Goal: Task Accomplishment & Management: Manage account settings

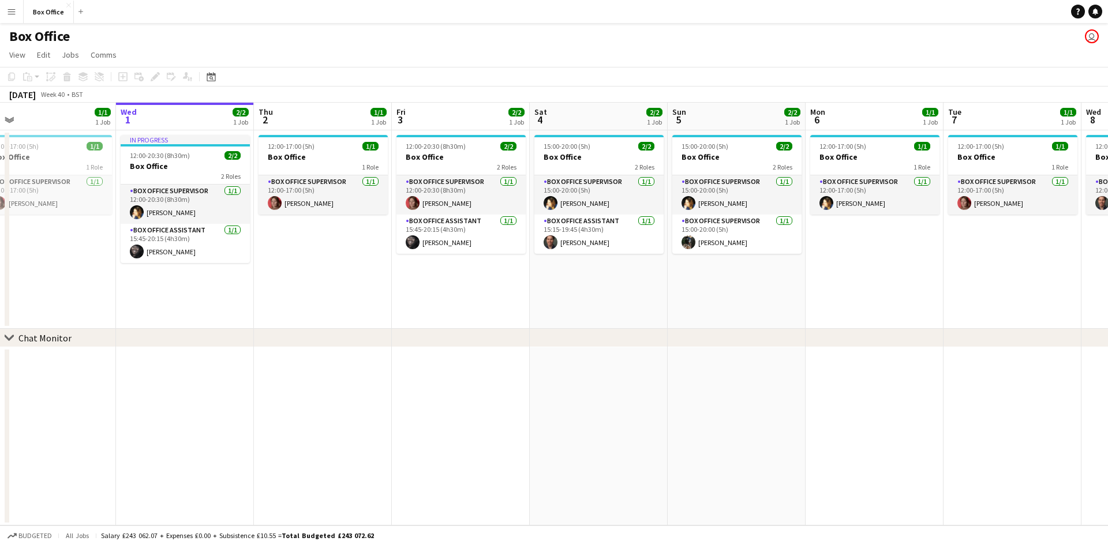
drag, startPoint x: 375, startPoint y: 288, endPoint x: 491, endPoint y: 297, distance: 116.3
click at [491, 297] on app-calendar-viewport "Sun 28 2/2 1 Job Mon 29 1/1 1 Job Tue 30 1/1 1 Job Wed 1 2/2 1 Job Thu 2 1/1 1 …" at bounding box center [554, 314] width 1108 height 423
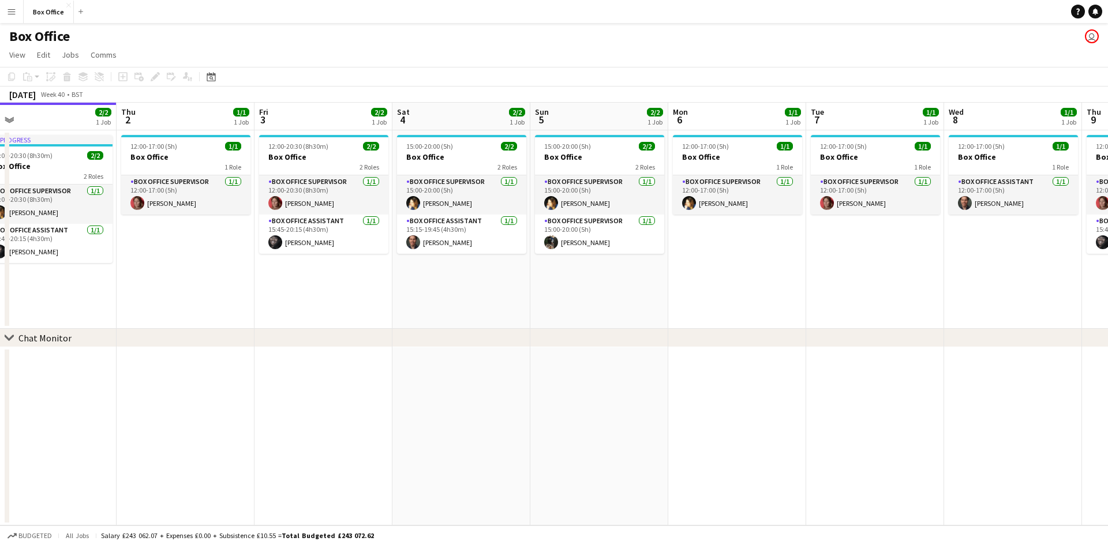
drag, startPoint x: 554, startPoint y: 286, endPoint x: 227, endPoint y: 255, distance: 328.0
click at [227, 255] on app-calendar-viewport "Sat 27 2/2 1 Job Sun 28 2/2 1 Job Mon 29 1/1 1 Job Tue 30 1/1 1 Job Wed 1 2/2 1…" at bounding box center [554, 314] width 1108 height 423
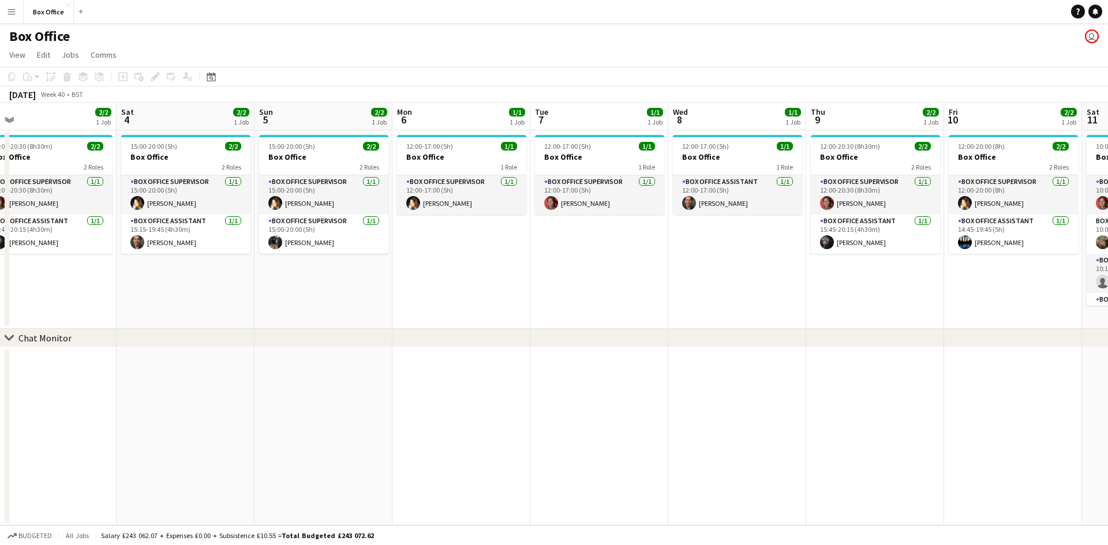
scroll to position [0, 348]
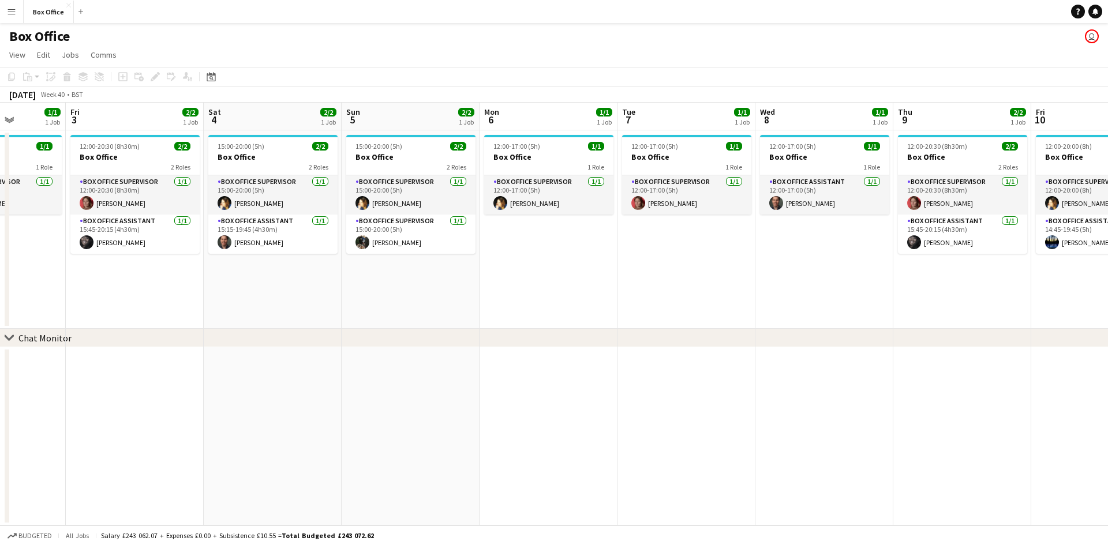
drag, startPoint x: 763, startPoint y: 275, endPoint x: 599, endPoint y: 283, distance: 163.5
click at [598, 284] on app-calendar-viewport "Mon 29 1/1 1 Job Tue 30 1/1 1 Job Wed 1 2/2 1 Job Thu 2 1/1 1 Job Fri 3 2/2 1 J…" at bounding box center [554, 314] width 1108 height 423
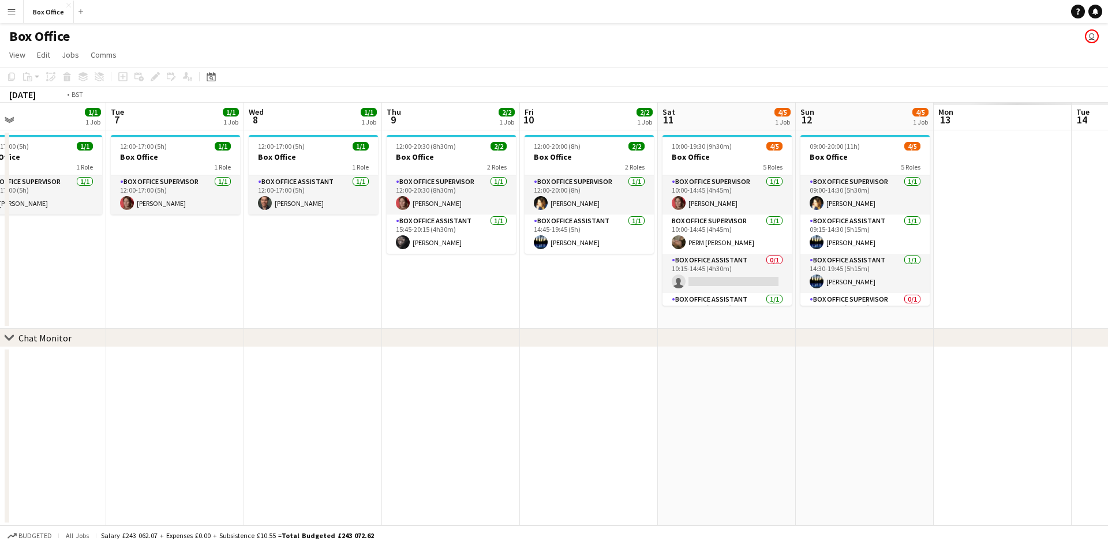
drag, startPoint x: 750, startPoint y: 265, endPoint x: 370, endPoint y: 257, distance: 380.3
click at [370, 257] on app-calendar-viewport "Thu 2 1/1 1 Job Fri 3 2/2 1 Job Sat 4 2/2 1 Job Sun 5 2/2 1 Job Mon 6 1/1 1 Job…" at bounding box center [554, 314] width 1108 height 423
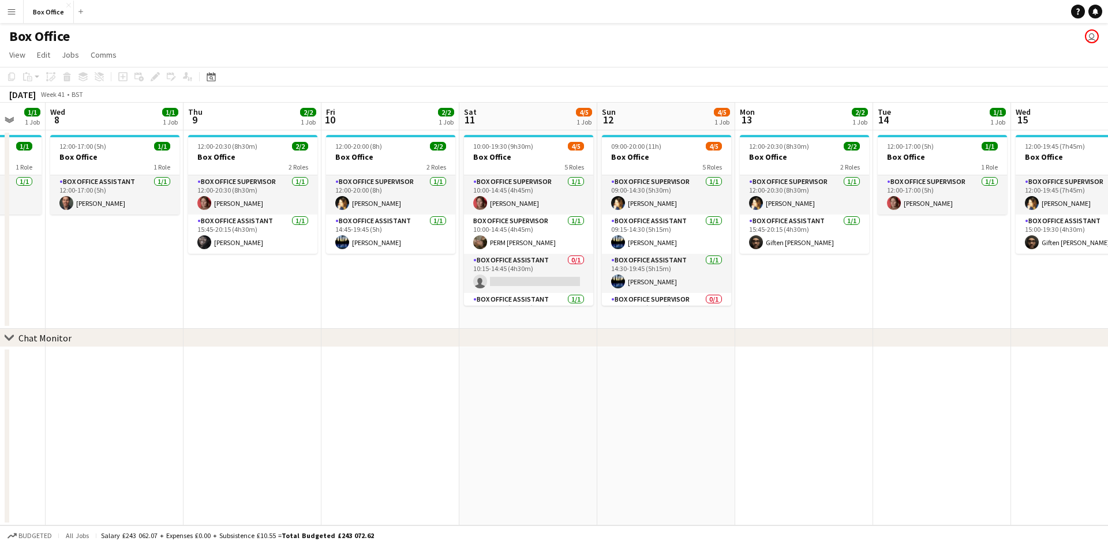
scroll to position [0, 524]
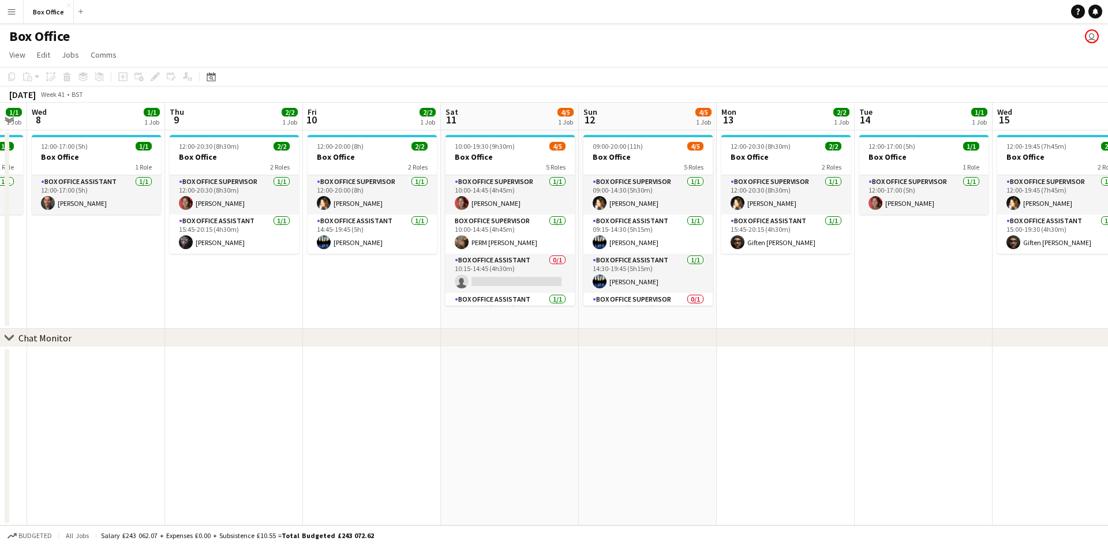
drag, startPoint x: 968, startPoint y: 257, endPoint x: 752, endPoint y: 267, distance: 216.5
click at [752, 267] on app-calendar-viewport "Sat 4 2/2 1 Job Sun 5 2/2 1 Job Mon 6 1/1 1 Job Tue 7 1/1 1 Job Wed 8 1/1 1 Job…" at bounding box center [554, 314] width 1108 height 423
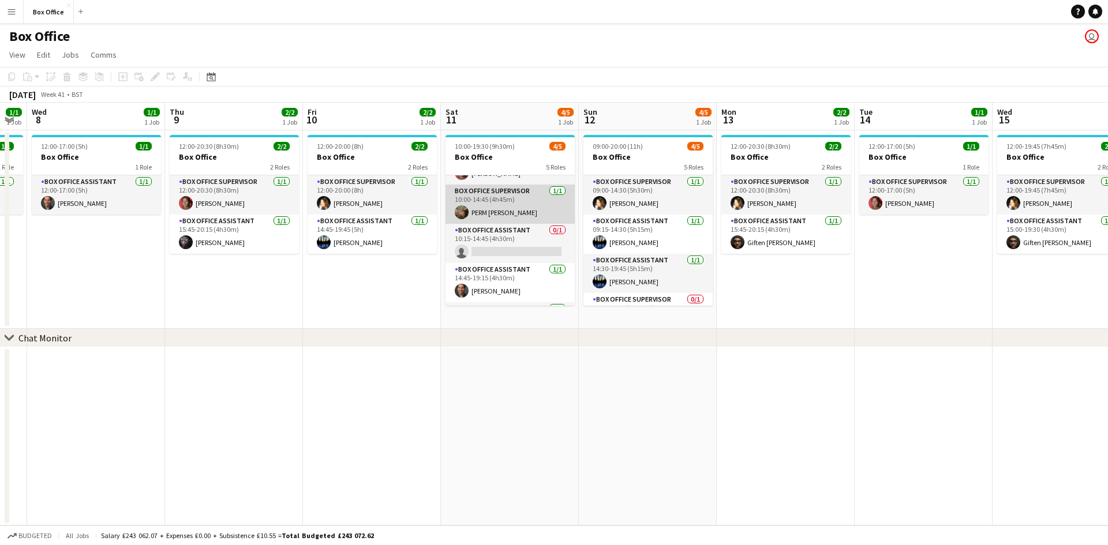
scroll to position [58, 0]
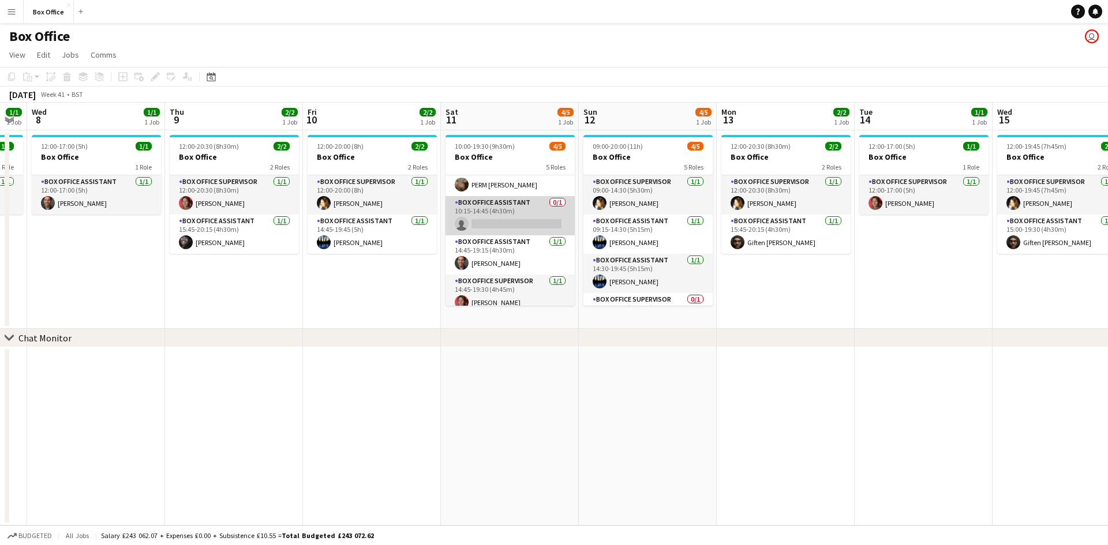
click at [494, 204] on app-card-role "Box Office Assistant 0/1 10:15-14:45 (4h30m) single-neutral-actions" at bounding box center [509, 215] width 129 height 39
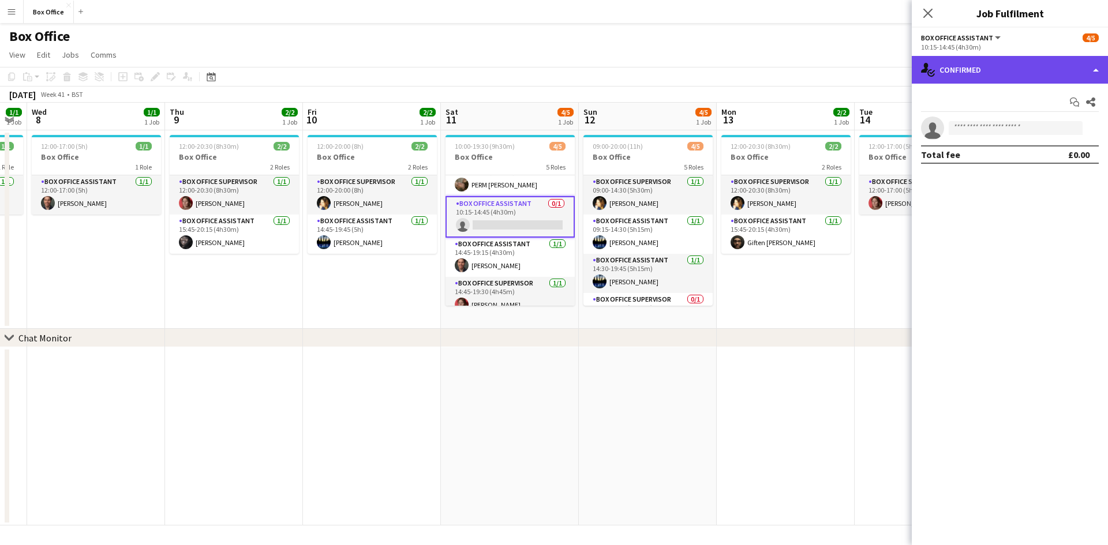
click at [1011, 68] on div "single-neutral-actions-check-2 Confirmed" at bounding box center [1009, 70] width 196 height 28
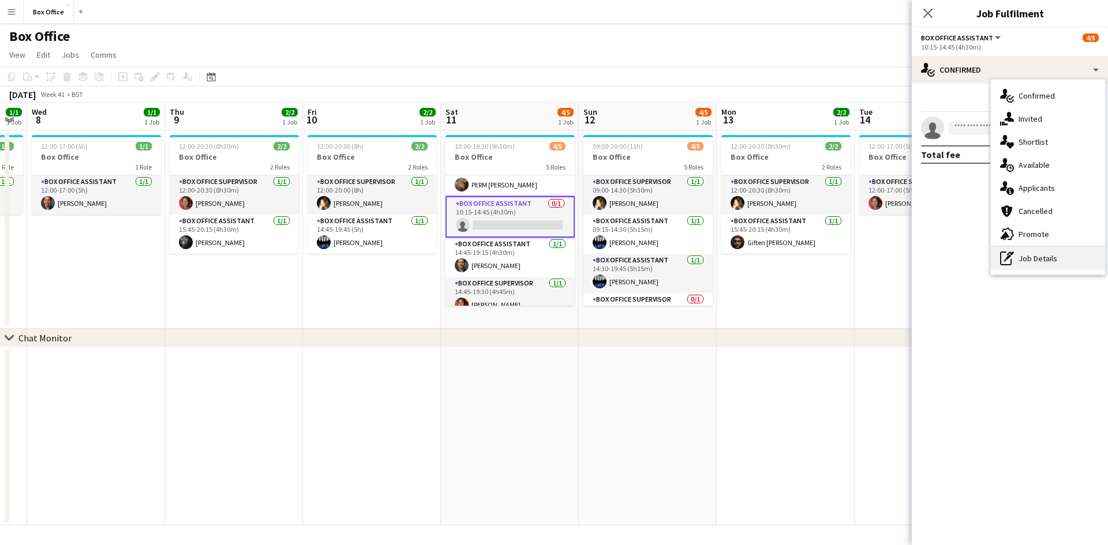
click at [1038, 256] on div "pen-write Job Details" at bounding box center [1048, 258] width 114 height 23
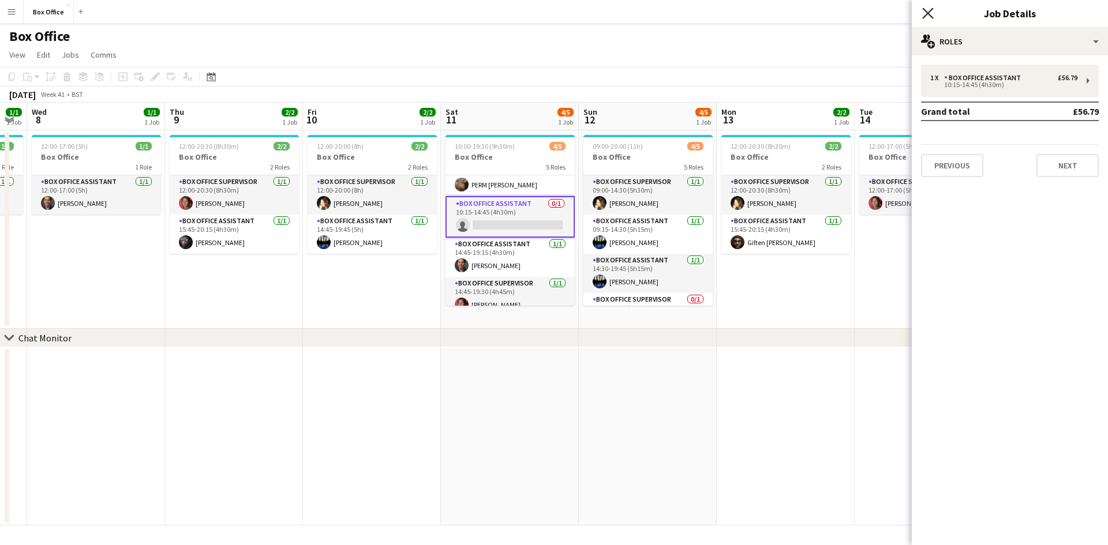
click at [929, 13] on icon "Close pop-in" at bounding box center [927, 12] width 11 height 11
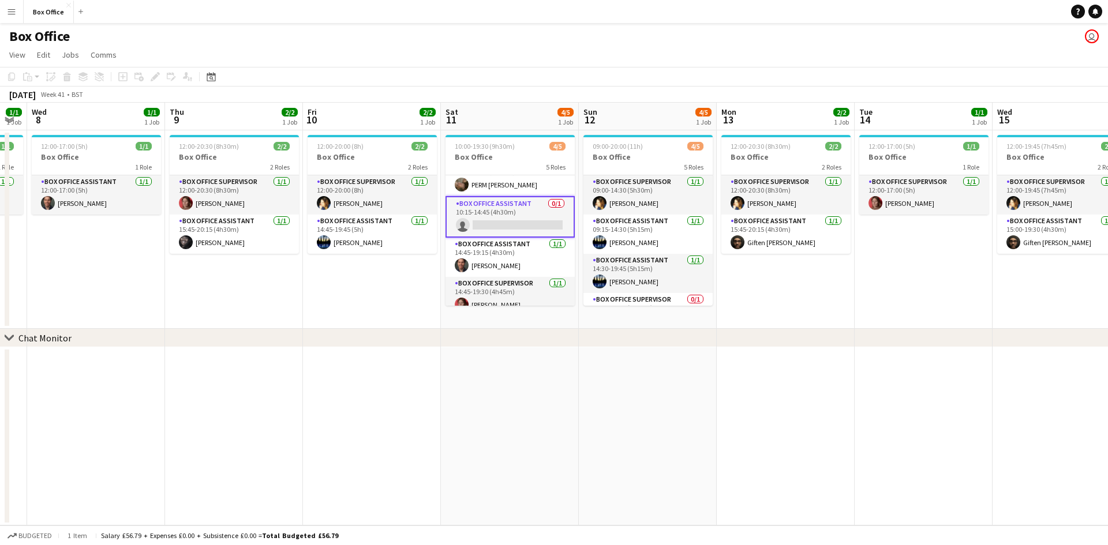
click at [492, 209] on app-card-role "Box Office Assistant 0/1 10:15-14:45 (4h30m) single-neutral-actions" at bounding box center [509, 217] width 129 height 42
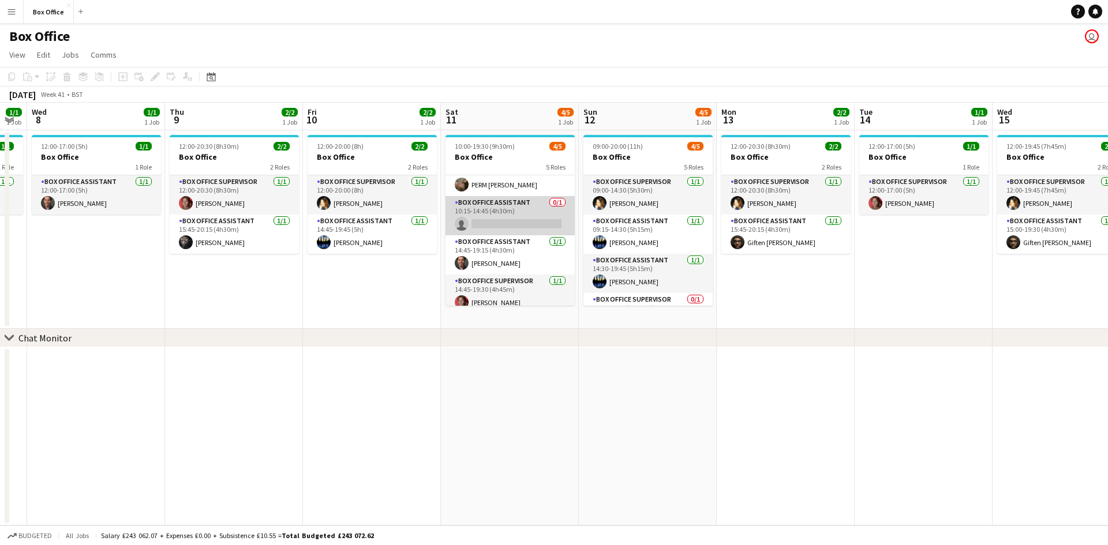
click at [507, 204] on app-card-role "Box Office Assistant 0/1 10:15-14:45 (4h30m) single-neutral-actions" at bounding box center [509, 215] width 129 height 39
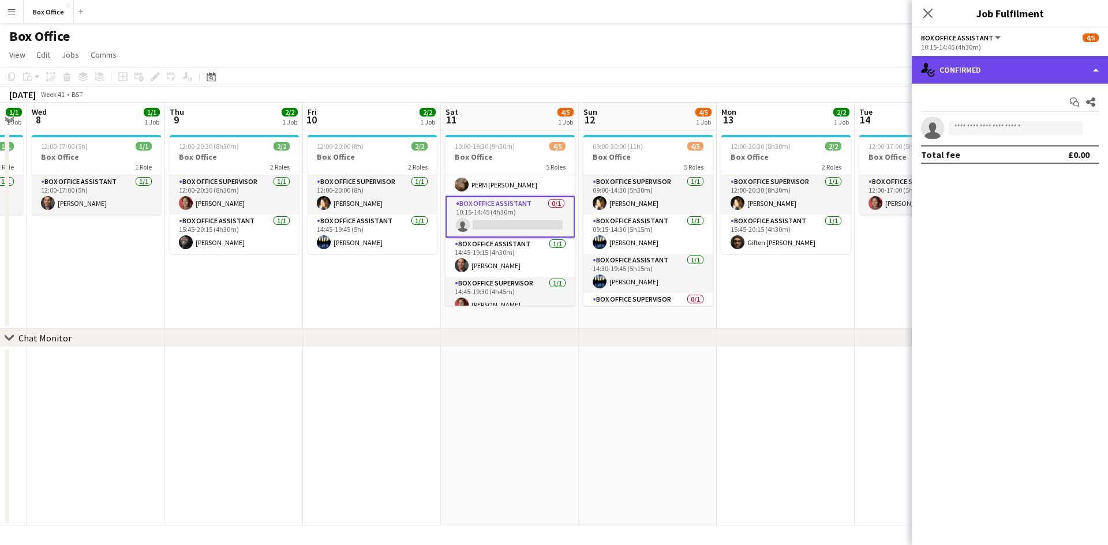
click at [1005, 63] on div "single-neutral-actions-check-2 Confirmed" at bounding box center [1009, 70] width 196 height 28
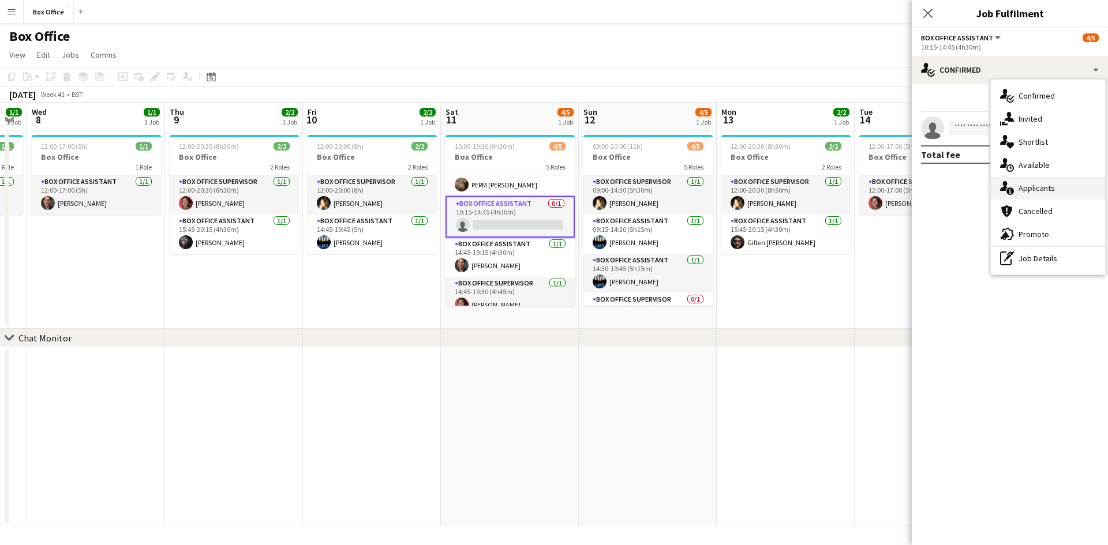
click at [1030, 190] on span "Applicants" at bounding box center [1036, 188] width 36 height 10
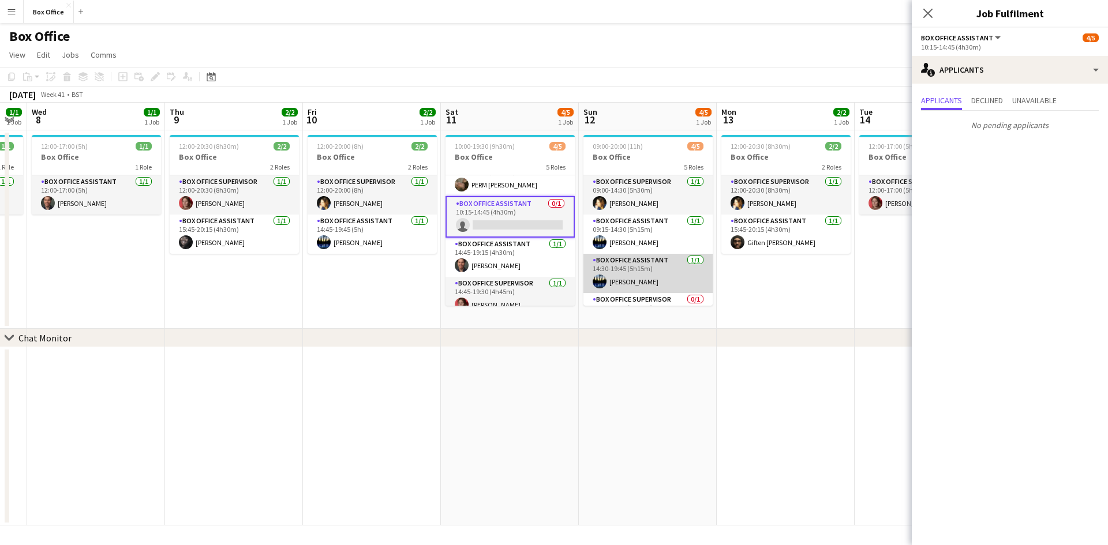
scroll to position [66, 0]
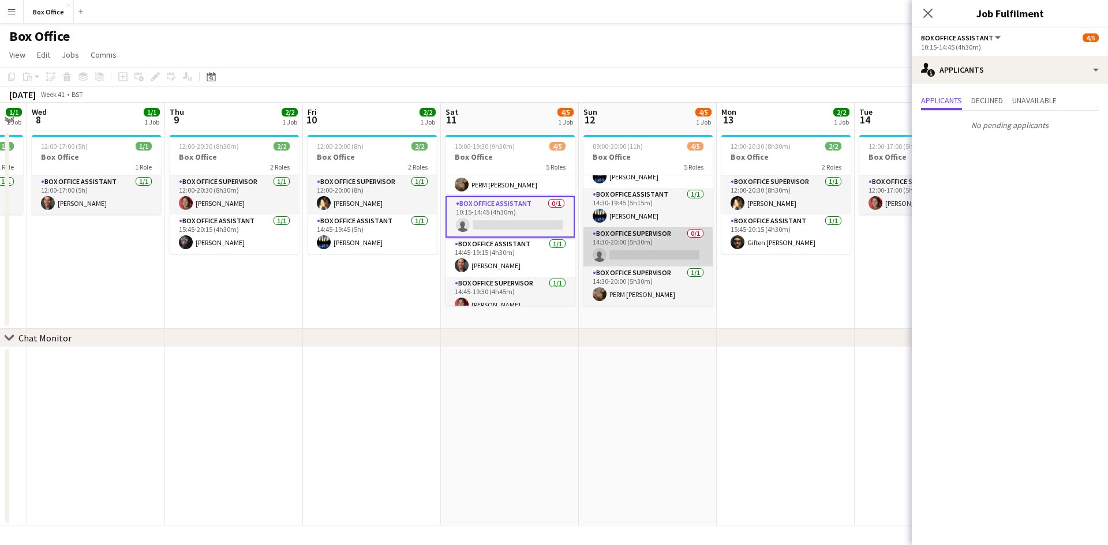
click at [627, 231] on app-card-role "Box Office Supervisor 0/1 14:30-20:00 (5h30m) single-neutral-actions" at bounding box center [647, 246] width 129 height 39
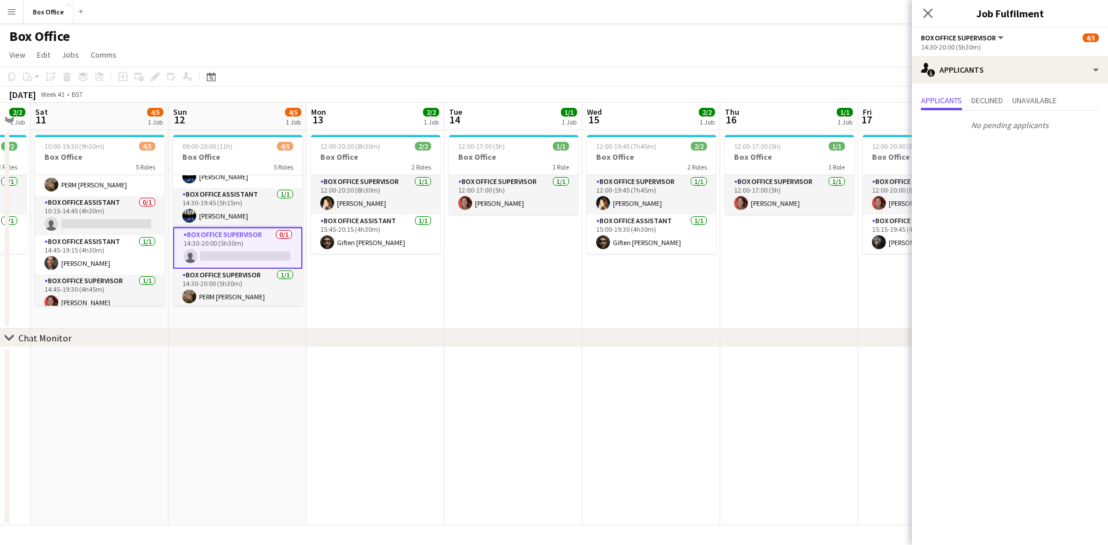
drag, startPoint x: 873, startPoint y: 273, endPoint x: 463, endPoint y: 227, distance: 412.8
click at [463, 227] on app-calendar-viewport "Wed 8 1/1 1 Job Thu 9 2/2 1 Job Fri 10 2/2 1 Job Sat 11 4/5 1 Job Sun 12 4/5 1 …" at bounding box center [554, 314] width 1108 height 423
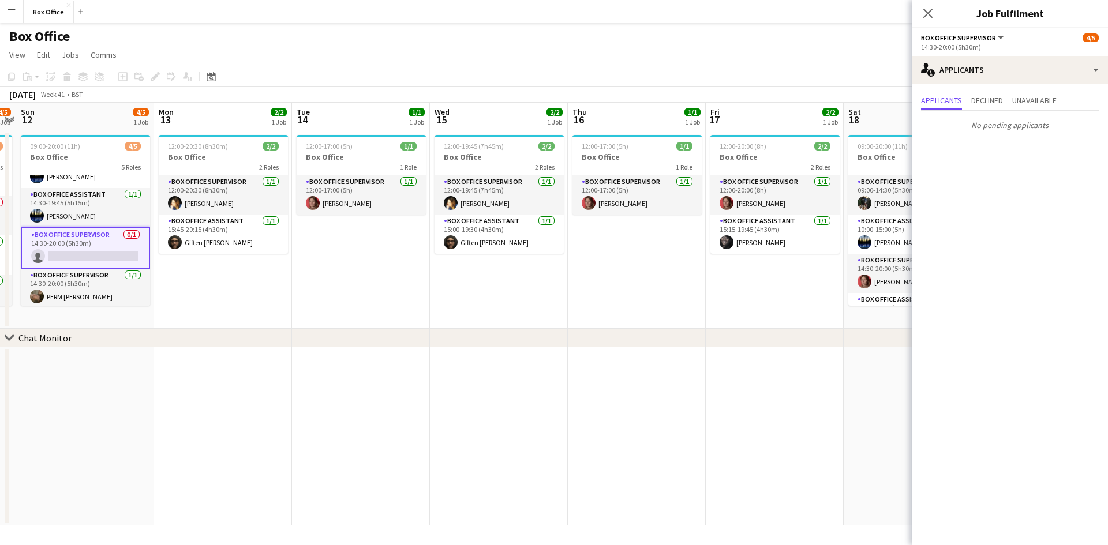
drag, startPoint x: 703, startPoint y: 289, endPoint x: 575, endPoint y: 276, distance: 128.8
click at [575, 276] on app-calendar-viewport "Wed 8 1/1 1 Job Thu 9 2/2 1 Job Fri 10 2/2 1 Job Sat 11 4/5 1 Job Sun 12 4/5 1 …" at bounding box center [554, 314] width 1108 height 423
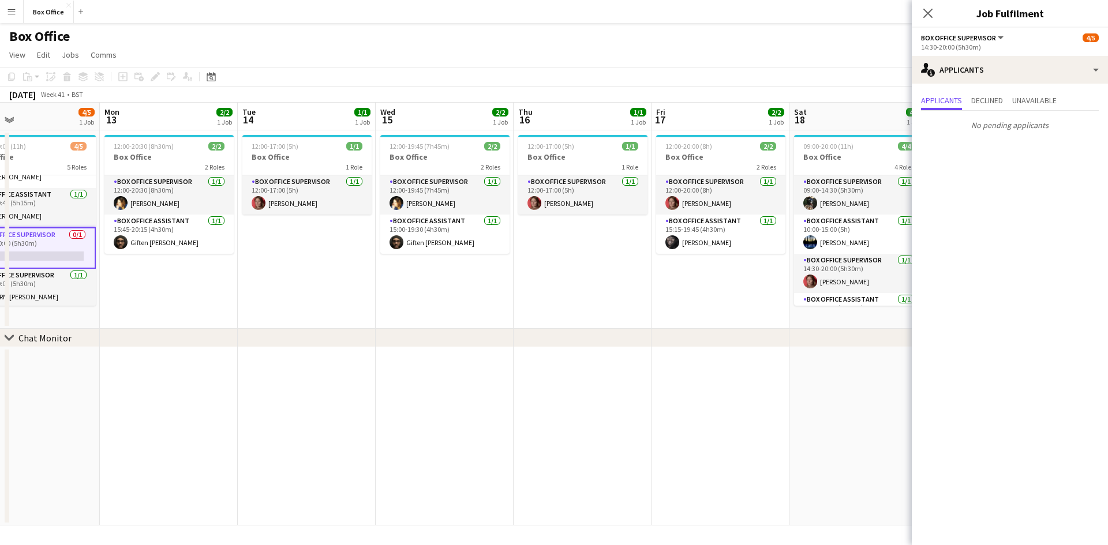
drag, startPoint x: 743, startPoint y: 310, endPoint x: 562, endPoint y: 280, distance: 183.6
click at [560, 282] on app-calendar-viewport "Wed 8 1/1 1 Job Thu 9 2/2 1 Job Fri 10 2/2 1 Job Sat 11 4/5 1 Job Sun 12 4/5 1 …" at bounding box center [554, 314] width 1108 height 423
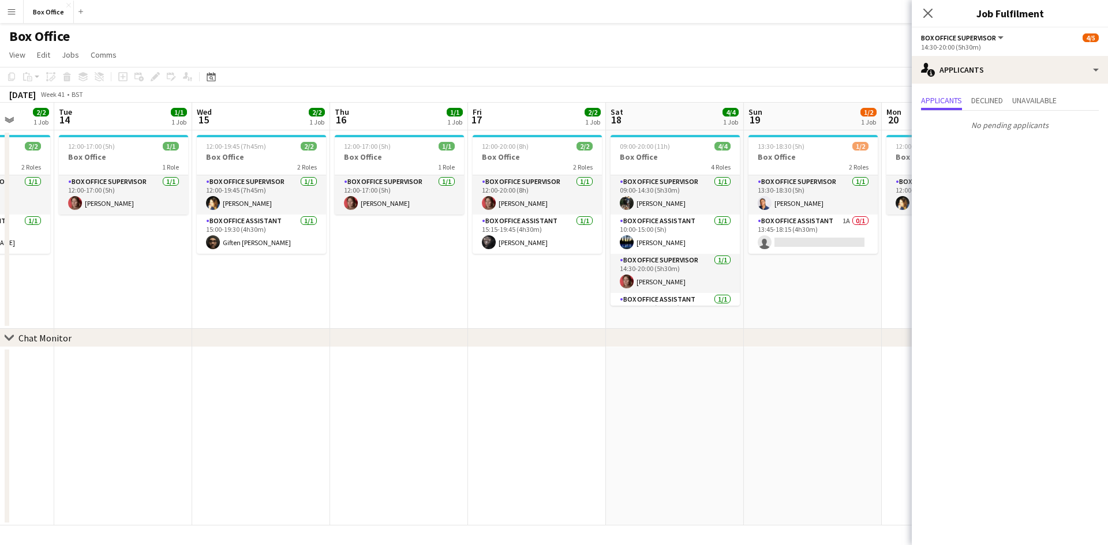
scroll to position [0, 586]
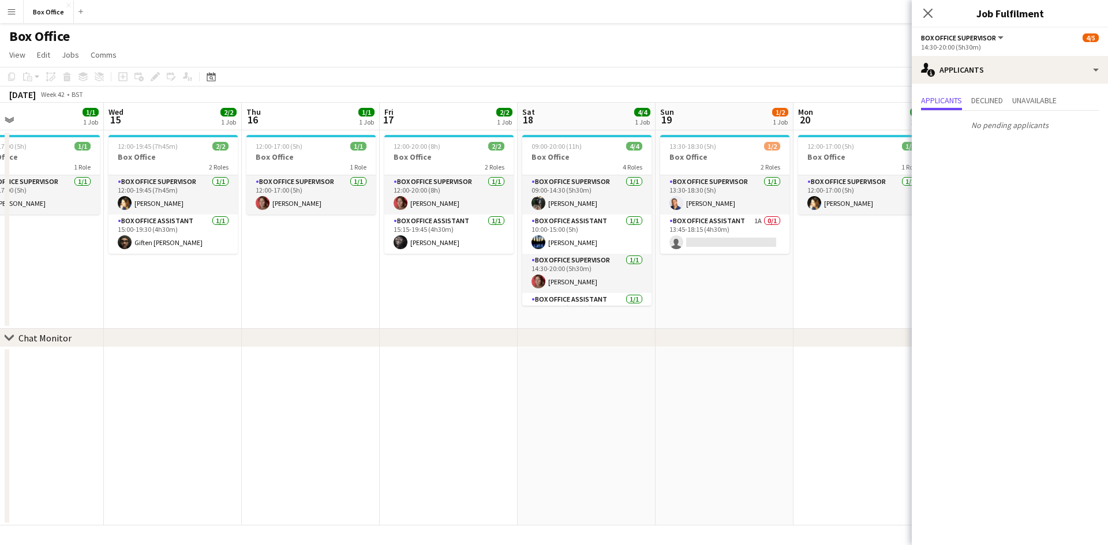
drag, startPoint x: 708, startPoint y: 305, endPoint x: 626, endPoint y: 301, distance: 82.0
click at [626, 301] on app-calendar-viewport "Fri 10 2/2 1 Job Sat 11 4/5 1 Job Sun 12 4/5 1 Job Mon 13 2/2 1 Job Tue 14 1/1 …" at bounding box center [554, 314] width 1108 height 423
click at [715, 224] on app-card-role "Box Office Assistant 1A 0/1 13:45-18:15 (4h30m) single-neutral-actions" at bounding box center [724, 234] width 129 height 39
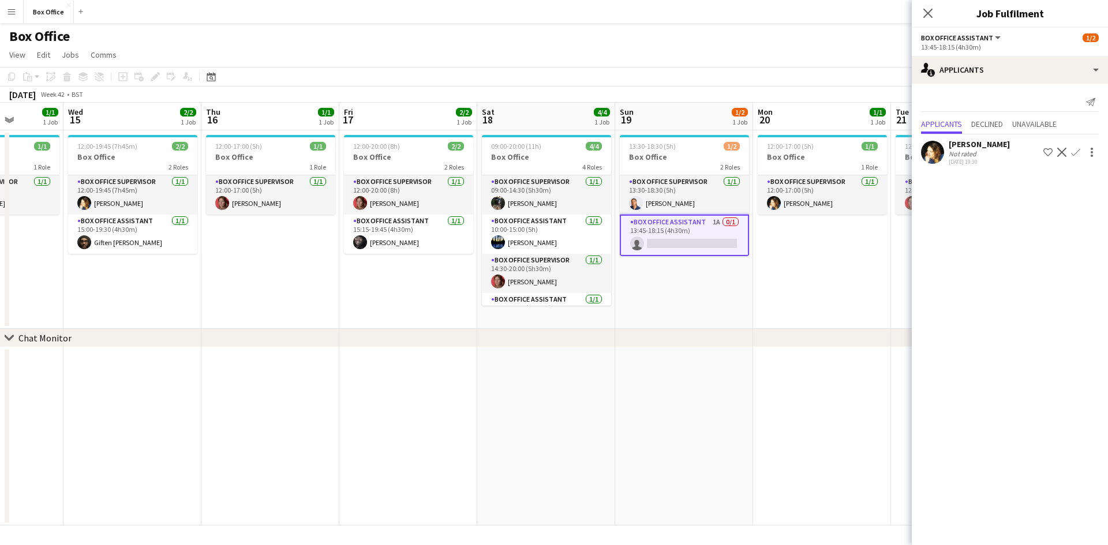
drag, startPoint x: 426, startPoint y: 328, endPoint x: 384, endPoint y: 321, distance: 42.1
click at [385, 321] on app-calendar-viewport "Sun 12 4/5 1 Job Mon 13 2/2 1 Job Tue 14 1/1 1 Job Wed 15 2/2 1 Job Thu 16 1/1 …" at bounding box center [554, 314] width 1108 height 423
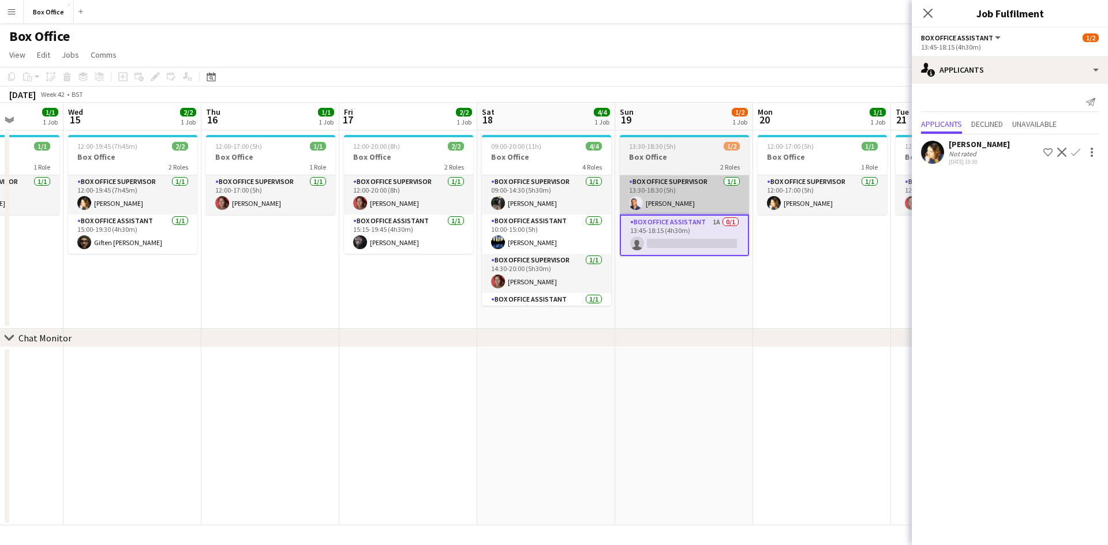
scroll to position [0, 351]
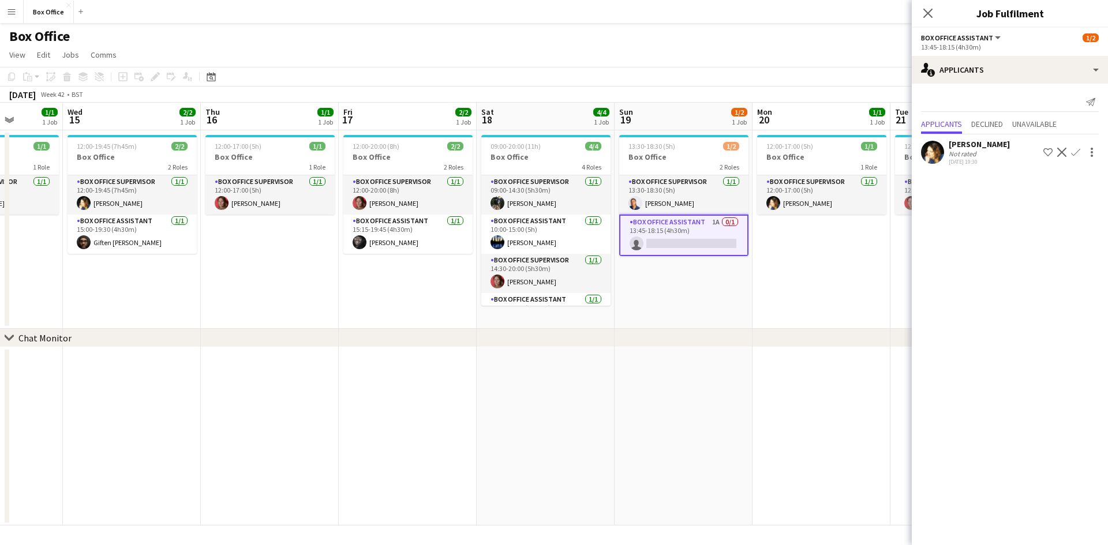
click at [668, 226] on app-card-role "Box Office Assistant 1A 0/1 13:45-18:15 (4h30m) single-neutral-actions" at bounding box center [683, 236] width 129 height 42
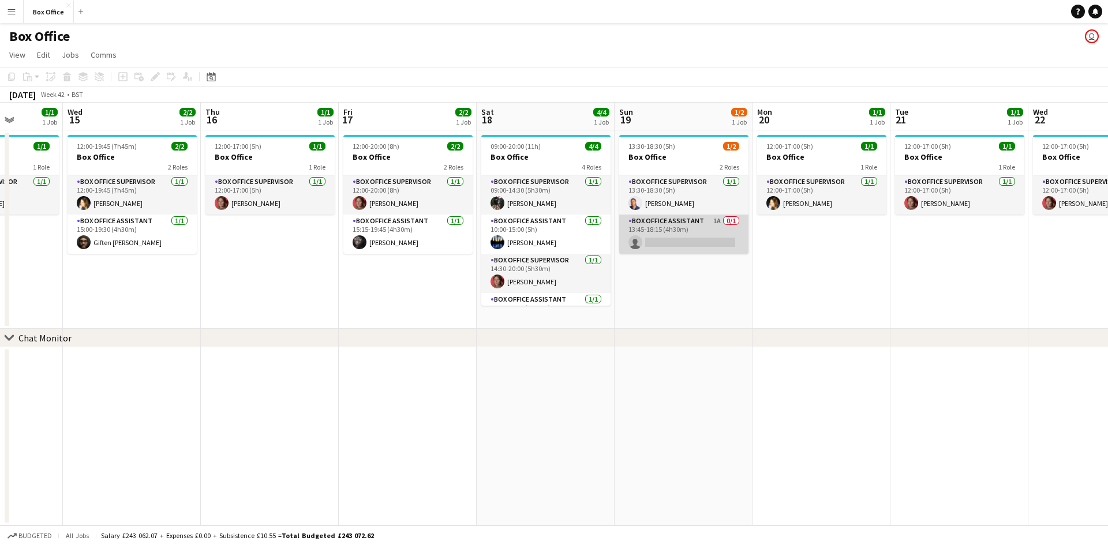
click at [668, 226] on app-card-role "Box Office Assistant 1A 0/1 13:45-18:15 (4h30m) single-neutral-actions" at bounding box center [683, 234] width 129 height 39
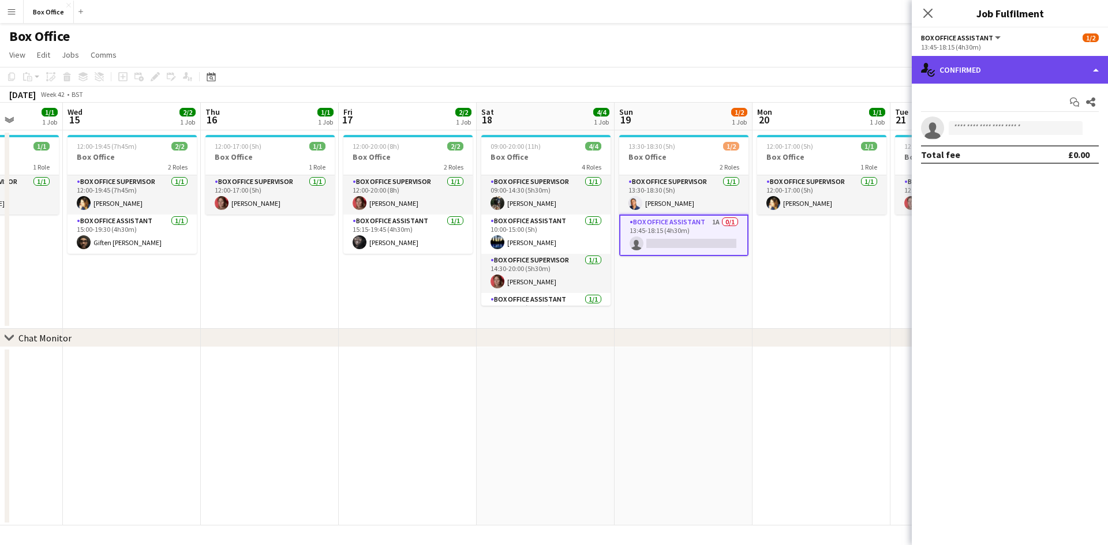
click at [969, 72] on div "single-neutral-actions-check-2 Confirmed" at bounding box center [1009, 70] width 196 height 28
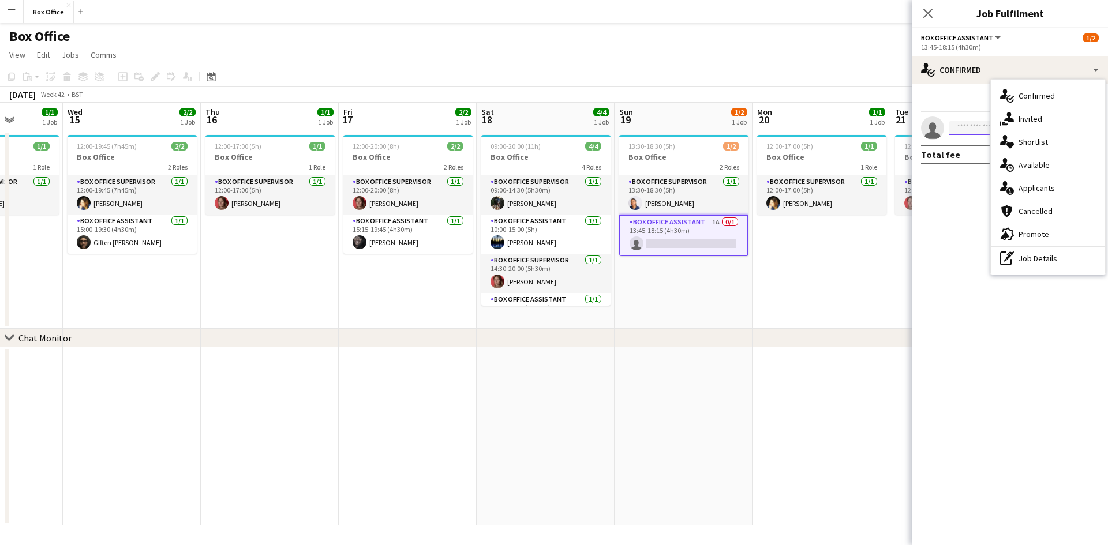
click at [964, 126] on input at bounding box center [1015, 128] width 134 height 14
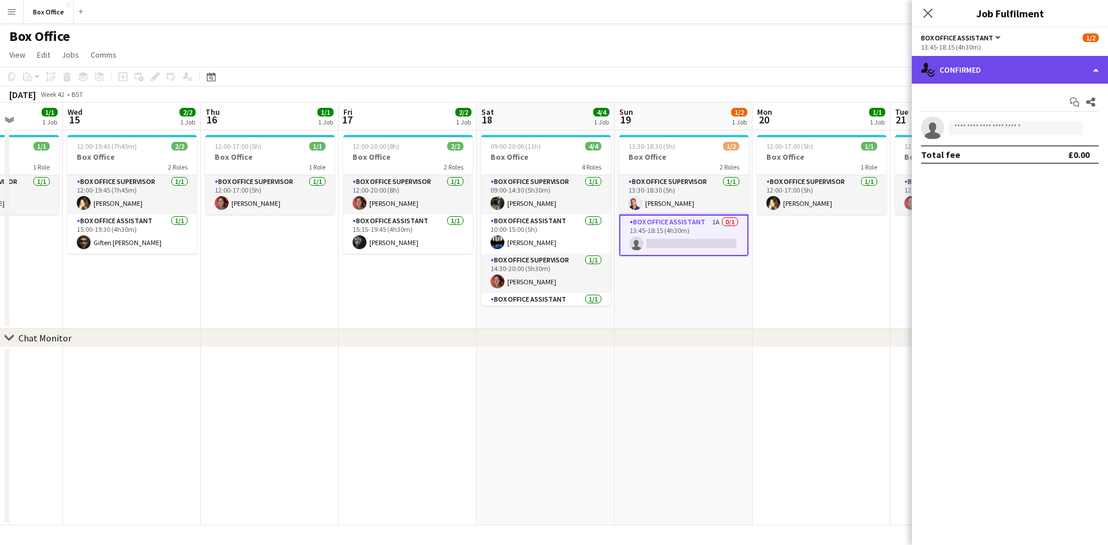
click at [971, 79] on div "single-neutral-actions-check-2 Confirmed" at bounding box center [1009, 70] width 196 height 28
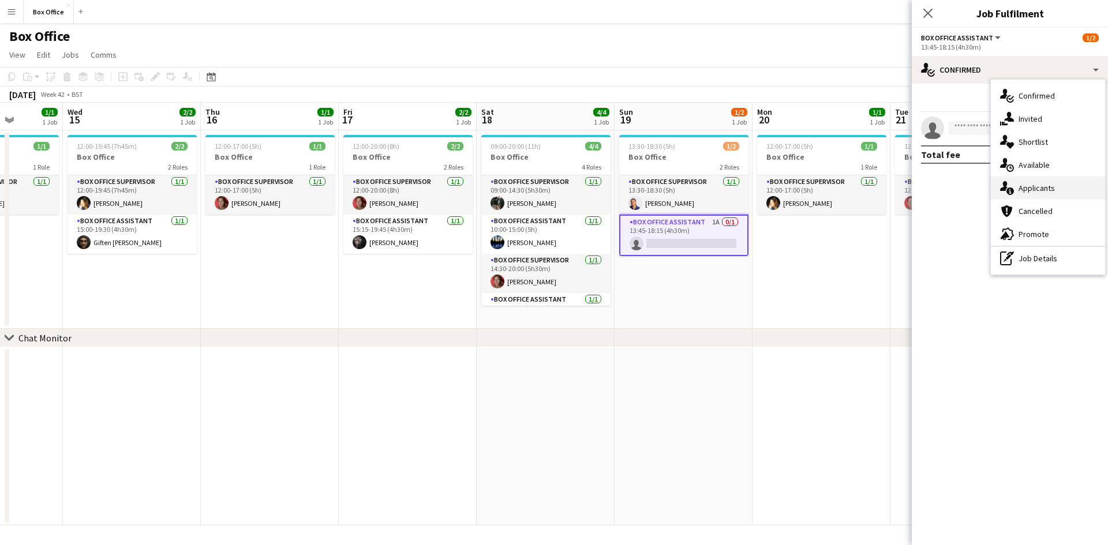
click at [1019, 189] on span "Applicants" at bounding box center [1036, 188] width 36 height 10
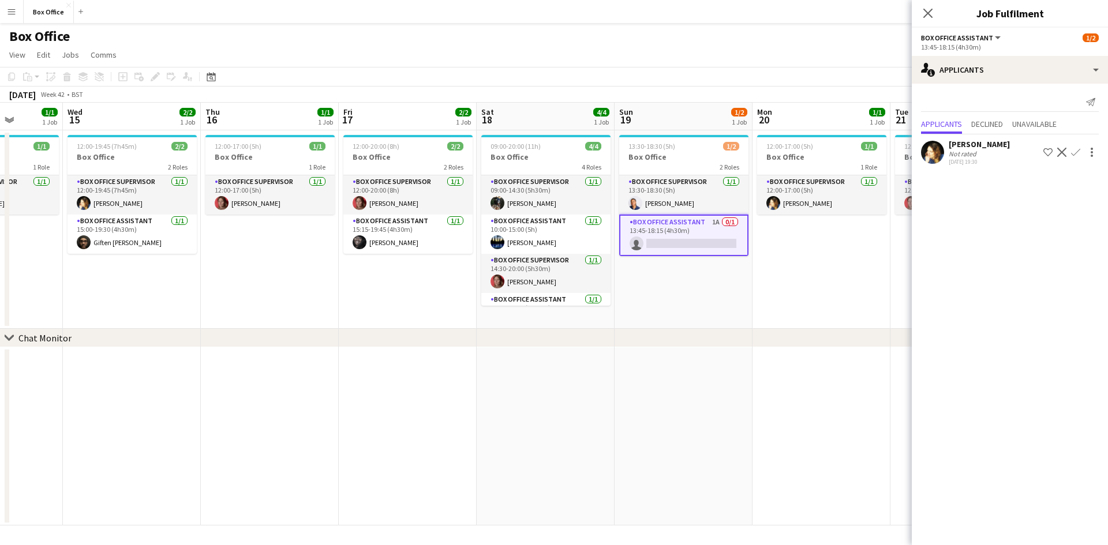
click at [1075, 152] on app-icon "Confirm" at bounding box center [1075, 152] width 9 height 9
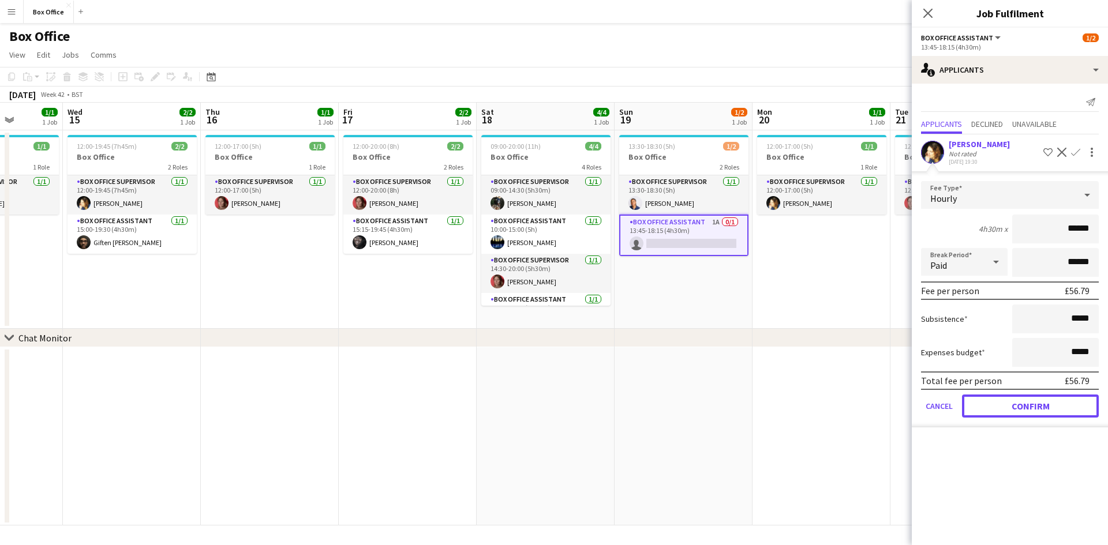
click at [1029, 404] on button "Confirm" at bounding box center [1030, 406] width 137 height 23
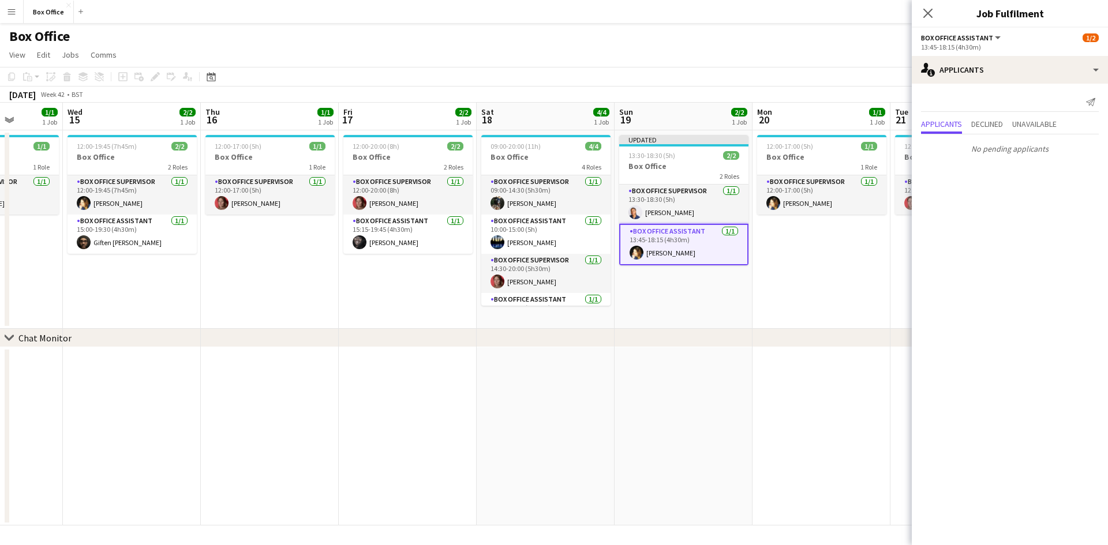
click at [821, 291] on app-date-cell "12:00-17:00 (5h) 1/1 Box Office 1 Role Box Office Supervisor [DATE] 12:00-17:00…" at bounding box center [821, 229] width 138 height 198
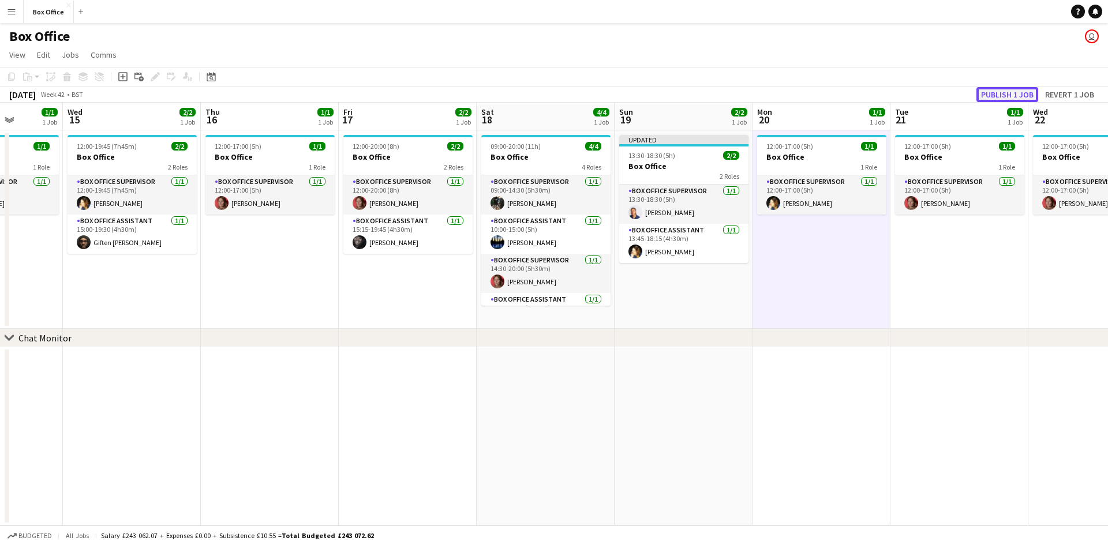
click at [1019, 89] on button "Publish 1 job" at bounding box center [1007, 94] width 62 height 15
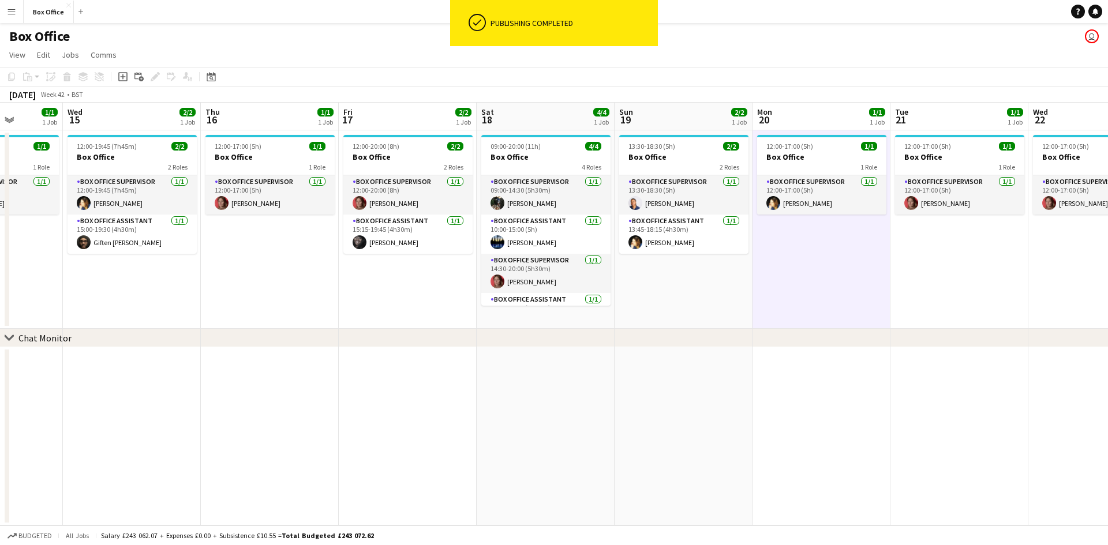
scroll to position [0, 276]
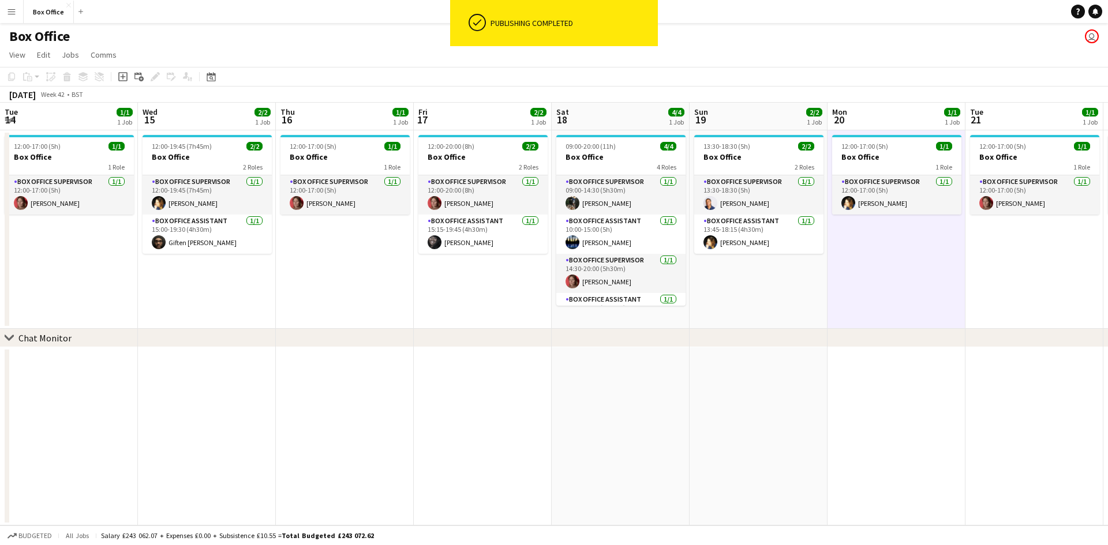
drag, startPoint x: 324, startPoint y: 296, endPoint x: 399, endPoint y: 307, distance: 75.9
click at [399, 307] on app-calendar-viewport "Sun 12 4/5 1 Job Mon 13 2/2 1 Job Tue 14 1/1 1 Job Wed 15 2/2 1 Job Thu 16 1/1 …" at bounding box center [554, 314] width 1108 height 423
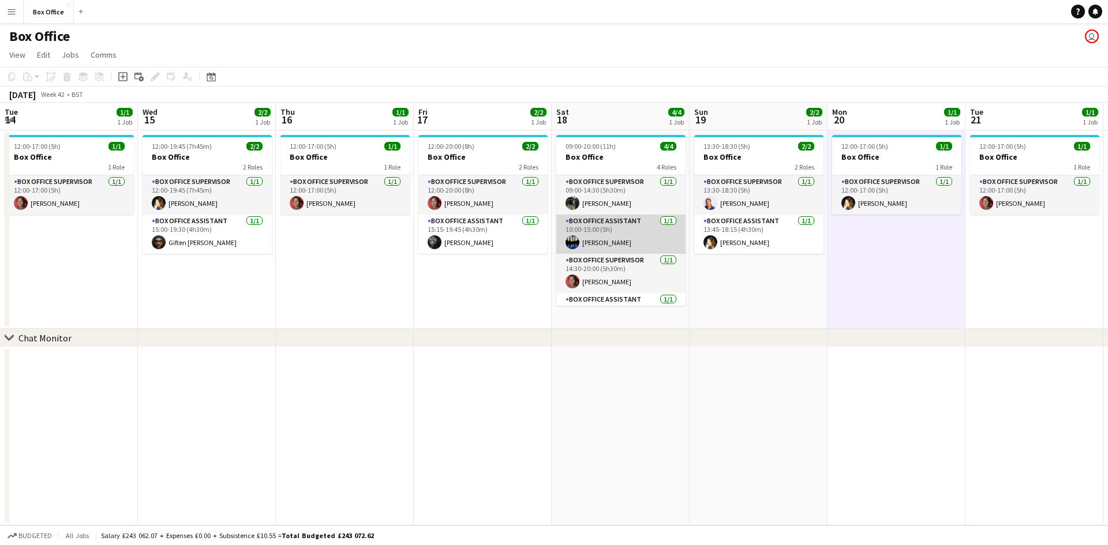
scroll to position [27, 0]
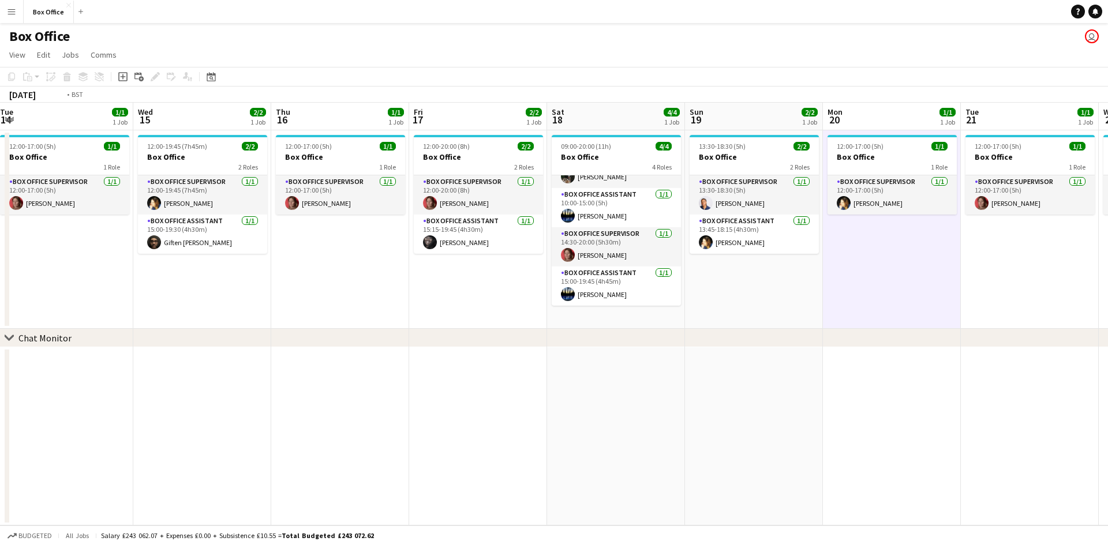
drag, startPoint x: 316, startPoint y: 287, endPoint x: 587, endPoint y: 290, distance: 271.1
click at [587, 290] on app-calendar-viewport "Sun 12 4/5 1 Job Mon 13 2/2 1 Job Tue 14 1/1 1 Job Wed 15 2/2 1 Job Thu 16 1/1 …" at bounding box center [554, 314] width 1108 height 423
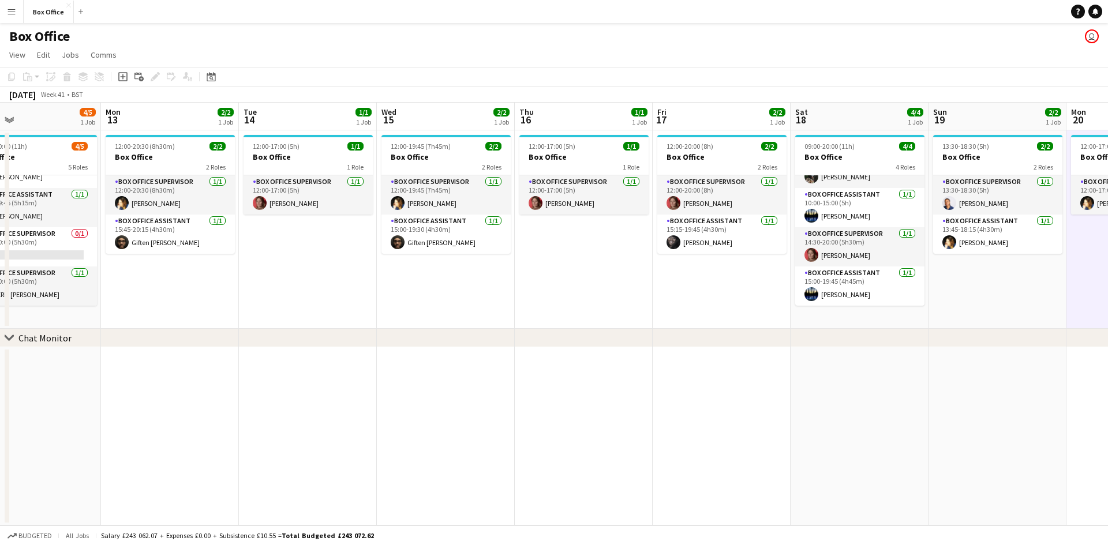
drag, startPoint x: 412, startPoint y: 299, endPoint x: 634, endPoint y: 292, distance: 221.6
click at [634, 292] on app-calendar-viewport "Fri 10 2/2 1 Job Sat 11 4/5 1 Job Sun 12 4/5 1 Job Mon 13 2/2 1 Job Tue 14 1/1 …" at bounding box center [554, 314] width 1108 height 423
